Goal: Task Accomplishment & Management: Manage account settings

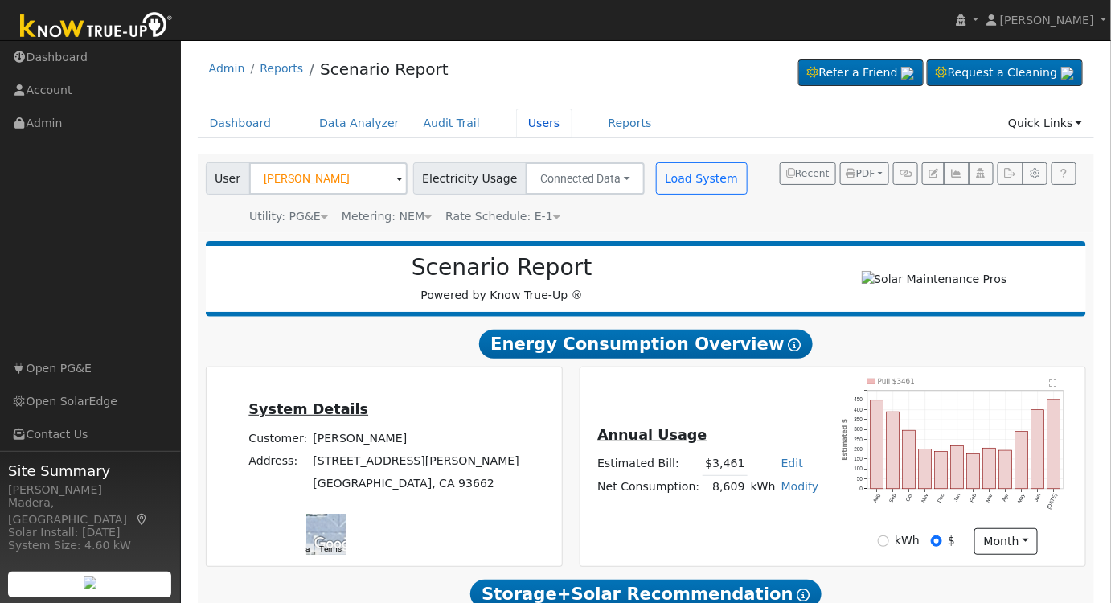
click at [520, 117] on link "Users" at bounding box center [544, 124] width 56 height 30
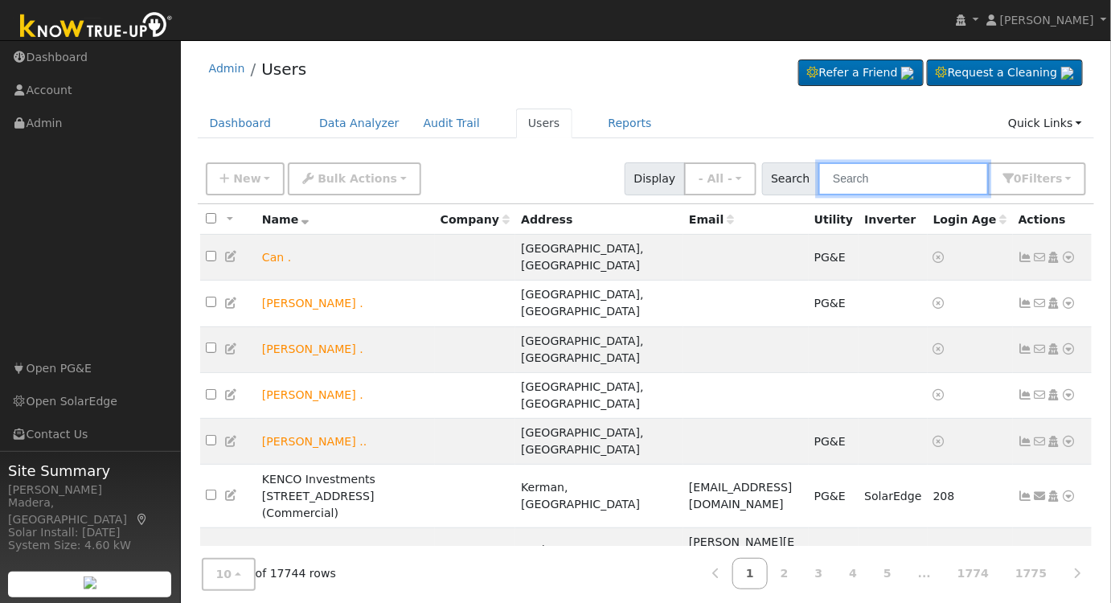
drag, startPoint x: 851, startPoint y: 173, endPoint x: 915, endPoint y: 240, distance: 92.7
click at [851, 174] on input "text" at bounding box center [903, 178] width 170 height 33
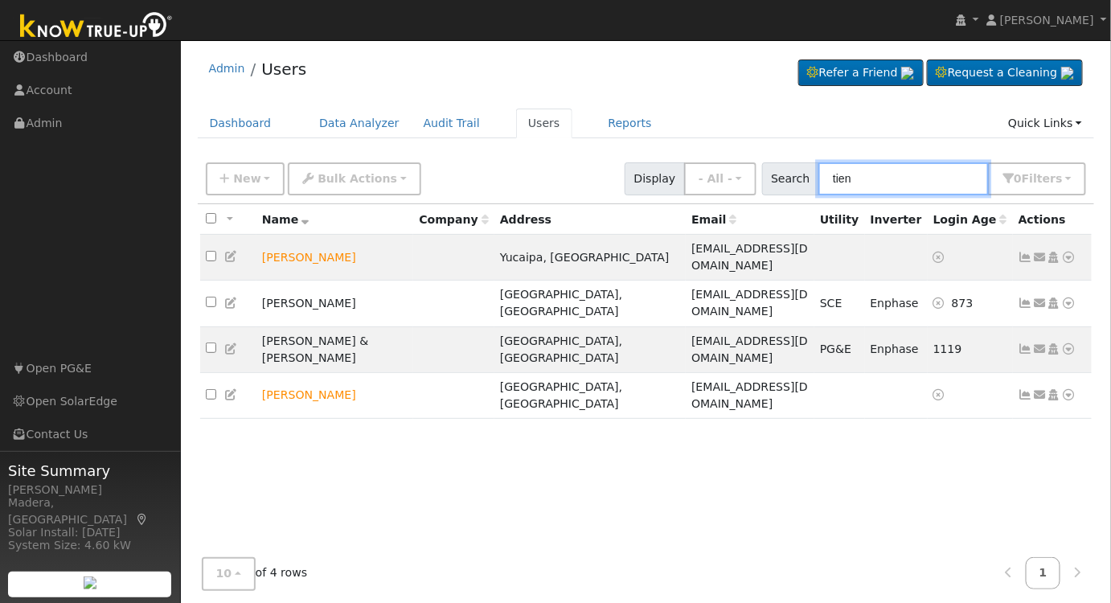
type input "tien"
click at [1056, 389] on icon at bounding box center [1054, 394] width 14 height 11
